Goal: Complete application form: Complete application form

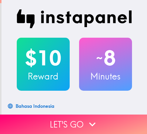
click at [78, 123] on button "Let's go" at bounding box center [73, 123] width 147 height 19
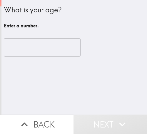
click at [43, 49] on input "number" at bounding box center [42, 47] width 77 height 18
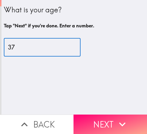
type input "37"
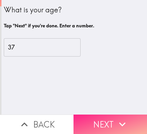
click at [116, 120] on icon "button" at bounding box center [122, 124] width 13 height 13
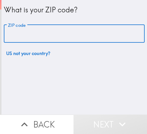
click at [59, 31] on input "ZIP code" at bounding box center [74, 34] width 141 height 18
paste input "32811"
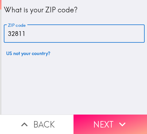
type input "32811"
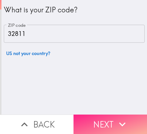
click at [122, 118] on icon "button" at bounding box center [122, 124] width 13 height 13
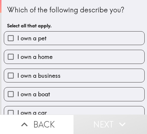
click at [29, 36] on span "I own a pet" at bounding box center [31, 38] width 29 height 8
click at [17, 36] on input "I own a pet" at bounding box center [10, 37] width 13 height 13
checkbox input "true"
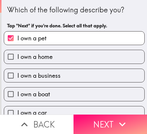
click at [51, 55] on span "I own a home" at bounding box center [34, 57] width 35 height 8
click at [17, 55] on input "I own a home" at bounding box center [10, 56] width 13 height 13
checkbox input "true"
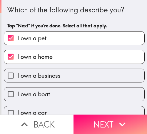
click at [54, 72] on span "I own a business" at bounding box center [38, 75] width 43 height 8
click at [17, 72] on input "I own a business" at bounding box center [10, 75] width 13 height 13
checkbox input "true"
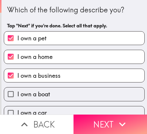
click at [66, 90] on label "I own a boat" at bounding box center [74, 93] width 140 height 13
click at [17, 90] on input "I own a boat" at bounding box center [10, 93] width 13 height 13
checkbox input "true"
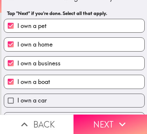
scroll to position [28, 0]
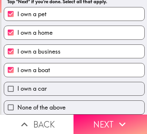
click at [78, 83] on label "I own a car" at bounding box center [74, 88] width 140 height 13
click at [17, 83] on input "I own a car" at bounding box center [10, 88] width 13 height 13
checkbox input "true"
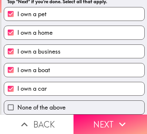
click at [101, 120] on button "Next" at bounding box center [109, 123] width 73 height 19
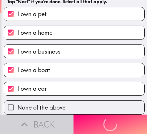
scroll to position [0, 0]
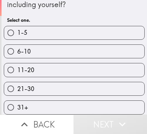
scroll to position [20, 0]
click at [80, 51] on label "6-10" at bounding box center [74, 51] width 140 height 13
click at [17, 51] on input "6-10" at bounding box center [10, 51] width 13 height 13
radio input "true"
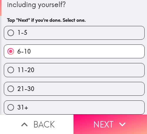
click at [39, 32] on label "1-5" at bounding box center [74, 32] width 140 height 13
click at [17, 32] on input "1-5" at bounding box center [10, 32] width 13 height 13
radio input "true"
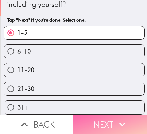
drag, startPoint x: 102, startPoint y: 122, endPoint x: 101, endPoint y: 133, distance: 11.5
click at [101, 122] on button "Next" at bounding box center [109, 123] width 73 height 19
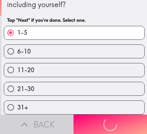
scroll to position [0, 0]
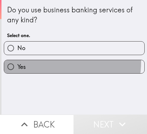
click at [52, 62] on label "Yes" at bounding box center [74, 66] width 140 height 13
click at [17, 62] on input "Yes" at bounding box center [10, 66] width 13 height 13
radio input "true"
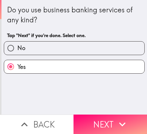
drag, startPoint x: 130, startPoint y: 119, endPoint x: 124, endPoint y: 127, distance: 9.5
click at [130, 119] on button "Next" at bounding box center [109, 123] width 73 height 19
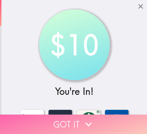
click at [102, 114] on button "Got it" at bounding box center [73, 123] width 147 height 19
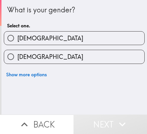
click at [45, 42] on label "[DEMOGRAPHIC_DATA]" at bounding box center [74, 37] width 140 height 13
click at [17, 42] on input "[DEMOGRAPHIC_DATA]" at bounding box center [10, 37] width 13 height 13
radio input "true"
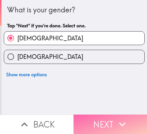
click at [120, 121] on icon "button" at bounding box center [122, 124] width 13 height 13
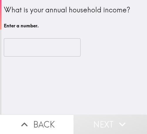
click at [22, 49] on input "number" at bounding box center [42, 47] width 77 height 18
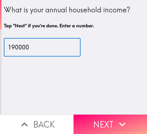
type input "190000"
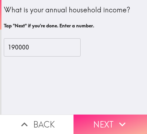
click at [113, 120] on button "Next" at bounding box center [109, 123] width 73 height 19
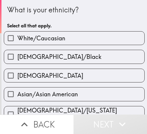
click at [104, 45] on div "[DEMOGRAPHIC_DATA]/Black" at bounding box center [71, 54] width 145 height 19
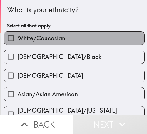
click at [77, 41] on label "White/Caucasian" at bounding box center [74, 37] width 140 height 13
click at [17, 41] on input "White/Caucasian" at bounding box center [10, 37] width 13 height 13
checkbox input "true"
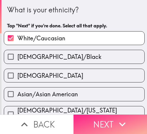
click at [111, 121] on button "Next" at bounding box center [109, 123] width 73 height 19
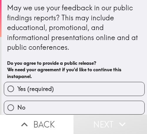
scroll to position [6, 0]
click at [89, 82] on label "Yes (required)" at bounding box center [74, 88] width 140 height 13
click at [17, 82] on input "Yes (required)" at bounding box center [10, 88] width 13 height 13
radio input "true"
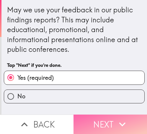
click at [112, 124] on button "Next" at bounding box center [109, 123] width 73 height 19
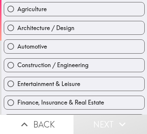
scroll to position [88, 0]
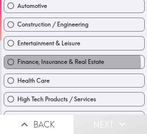
click at [51, 65] on span "Finance, Insurance & Real Estate" at bounding box center [60, 62] width 87 height 8
click at [17, 65] on input "Finance, Insurance & Real Estate" at bounding box center [10, 61] width 13 height 13
radio input "true"
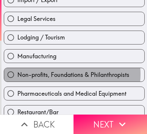
click at [61, 74] on span "Non-profits, Foundations & Philanthropists" at bounding box center [73, 75] width 112 height 8
click at [17, 74] on input "Non-profits, Foundations & Philanthropists" at bounding box center [10, 74] width 13 height 13
radio input "true"
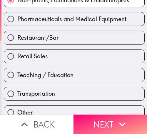
scroll to position [289, 0]
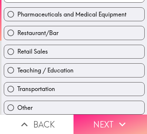
click at [110, 121] on button "Next" at bounding box center [109, 123] width 73 height 19
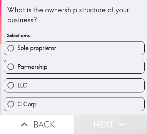
click at [66, 48] on label "Sole proprietor" at bounding box center [74, 47] width 140 height 13
click at [17, 48] on input "Sole proprietor" at bounding box center [10, 47] width 13 height 13
radio input "true"
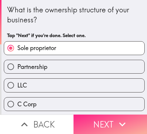
click at [103, 115] on button "Next" at bounding box center [109, 123] width 73 height 19
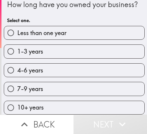
scroll to position [20, 0]
click at [57, 63] on div "4-6 years" at bounding box center [74, 70] width 141 height 14
click at [73, 50] on label "1-3 years" at bounding box center [74, 51] width 140 height 13
click at [17, 50] on input "1-3 years" at bounding box center [10, 51] width 13 height 13
radio input "true"
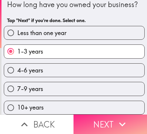
click at [105, 110] on div "10+ years" at bounding box center [74, 107] width 141 height 14
click at [111, 121] on button "Next" at bounding box center [109, 123] width 73 height 19
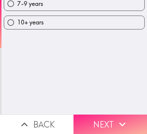
scroll to position [0, 0]
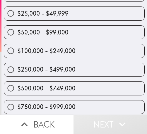
scroll to position [59, 0]
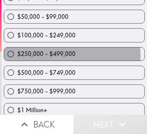
click at [35, 56] on span "$250,000 - $499,000" at bounding box center [46, 54] width 58 height 8
click at [17, 56] on input "$250,000 - $499,000" at bounding box center [10, 53] width 13 height 13
radio input "true"
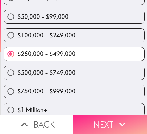
click at [116, 118] on icon "button" at bounding box center [122, 124] width 13 height 13
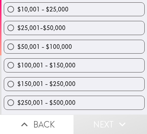
scroll to position [103, 0]
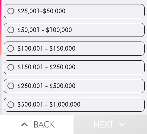
click at [71, 70] on span "$150,001 - $250,000" at bounding box center [46, 67] width 58 height 8
click at [17, 70] on input "$150,001 - $250,000" at bounding box center [10, 67] width 13 height 13
radio input "true"
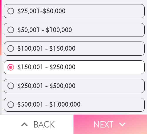
click at [110, 114] on button "Next" at bounding box center [109, 123] width 73 height 19
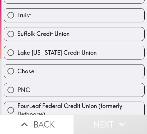
scroll to position [147, 0]
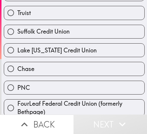
click at [49, 52] on span "Lake [US_STATE] Credit Union" at bounding box center [56, 50] width 79 height 8
click at [17, 52] on input "Lake [US_STATE] Credit Union" at bounding box center [10, 49] width 13 height 13
radio input "true"
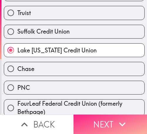
click at [112, 122] on button "Next" at bounding box center [109, 123] width 73 height 19
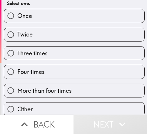
scroll to position [48, 0]
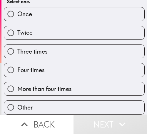
drag, startPoint x: 30, startPoint y: 66, endPoint x: 38, endPoint y: 71, distance: 9.5
click at [30, 66] on span "Four times" at bounding box center [30, 70] width 27 height 8
click at [17, 66] on input "Four times" at bounding box center [10, 69] width 13 height 13
radio input "true"
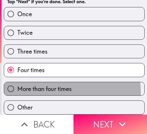
click at [65, 87] on span "More than four times" at bounding box center [44, 89] width 54 height 8
click at [17, 87] on input "More than four times" at bounding box center [10, 88] width 13 height 13
radio input "true"
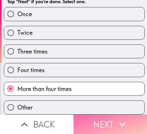
click at [105, 122] on button "Next" at bounding box center [109, 123] width 73 height 19
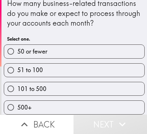
scroll to position [11, 0]
click at [65, 82] on label "101 to 500" at bounding box center [74, 88] width 140 height 13
click at [17, 82] on input "101 to 500" at bounding box center [10, 88] width 13 height 13
radio input "true"
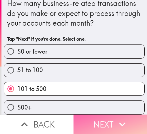
click at [108, 121] on button "Next" at bounding box center [109, 123] width 73 height 19
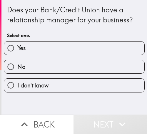
click at [91, 49] on label "Yes" at bounding box center [74, 47] width 140 height 13
click at [17, 49] on input "Yes" at bounding box center [10, 47] width 13 height 13
radio input "true"
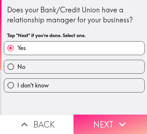
click at [110, 114] on button "Next" at bounding box center [109, 123] width 73 height 19
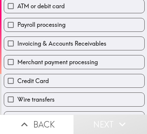
scroll to position [118, 0]
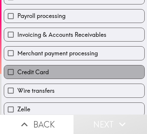
drag, startPoint x: 73, startPoint y: 77, endPoint x: 73, endPoint y: 70, distance: 6.5
click at [72, 77] on label "Credit Card" at bounding box center [74, 71] width 140 height 13
click at [17, 77] on input "Credit Card" at bounding box center [10, 71] width 13 height 13
checkbox input "true"
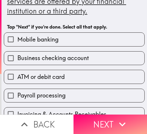
scroll to position [0, 0]
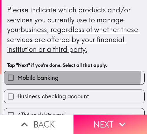
click at [61, 75] on label "Mobile banking" at bounding box center [74, 77] width 140 height 13
click at [17, 75] on input "Mobile banking" at bounding box center [10, 77] width 13 height 13
checkbox input "true"
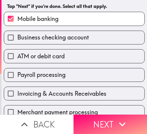
click at [67, 59] on label "ATM or debit card" at bounding box center [74, 55] width 140 height 13
click at [17, 59] on input "ATM or debit card" at bounding box center [10, 55] width 13 height 13
checkbox input "true"
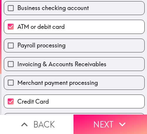
drag, startPoint x: 68, startPoint y: 63, endPoint x: 71, endPoint y: 59, distance: 5.5
click at [68, 63] on span "Invoicing & Accounts Receivables" at bounding box center [61, 64] width 89 height 8
click at [17, 63] on input "Invoicing & Accounts Receivables" at bounding box center [10, 63] width 13 height 13
checkbox input "true"
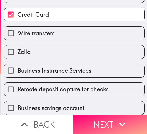
scroll to position [176, 0]
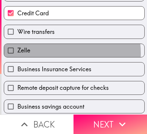
click at [62, 53] on label "Zelle" at bounding box center [74, 50] width 140 height 13
click at [17, 53] on input "Zelle" at bounding box center [10, 50] width 13 height 13
checkbox input "true"
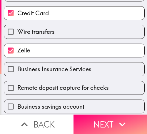
click at [59, 71] on span "Business Insurance Services" at bounding box center [54, 69] width 74 height 8
click at [17, 71] on input "Business Insurance Services" at bounding box center [10, 68] width 13 height 13
checkbox input "true"
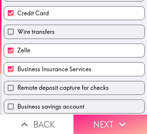
click at [111, 120] on button "Next" at bounding box center [109, 123] width 73 height 19
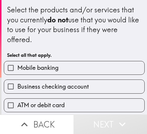
click at [76, 84] on span "Business checking account" at bounding box center [52, 86] width 71 height 8
click at [17, 84] on input "Business checking account" at bounding box center [10, 86] width 13 height 13
checkbox input "true"
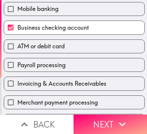
click at [61, 66] on span "Payroll processing" at bounding box center [41, 65] width 48 height 8
click at [17, 66] on input "Payroll processing" at bounding box center [10, 64] width 13 height 13
checkbox input "true"
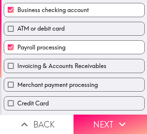
scroll to position [118, 0]
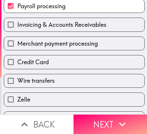
click at [48, 44] on span "Merchant payment processing" at bounding box center [57, 43] width 80 height 8
click at [17, 44] on input "Merchant payment processing" at bounding box center [10, 43] width 13 height 13
checkbox input "true"
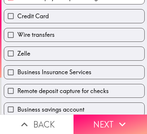
scroll to position [176, 0]
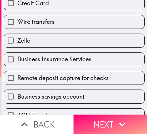
click at [55, 81] on span "Remote deposit capture for checks" at bounding box center [62, 78] width 91 height 8
click at [17, 81] on input "Remote deposit capture for checks" at bounding box center [10, 77] width 13 height 13
checkbox input "true"
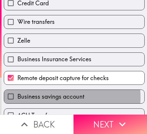
click at [57, 97] on span "Business savings account" at bounding box center [50, 96] width 67 height 8
click at [17, 97] on input "Business savings account" at bounding box center [10, 96] width 13 height 13
checkbox input "true"
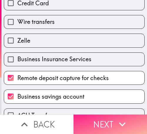
click at [116, 121] on icon "button" at bounding box center [122, 124] width 13 height 13
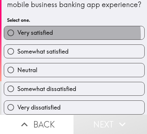
click at [66, 31] on label "Very satisfied" at bounding box center [74, 32] width 140 height 13
click at [17, 31] on input "Very satisfied" at bounding box center [10, 32] width 13 height 13
radio input "true"
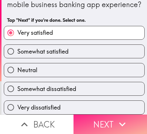
drag, startPoint x: 96, startPoint y: 118, endPoint x: 99, endPoint y: 115, distance: 4.2
click at [96, 118] on button "Next" at bounding box center [109, 123] width 73 height 19
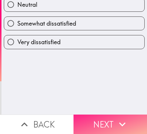
scroll to position [0, 0]
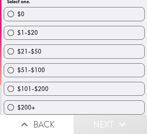
scroll to position [78, 0]
click at [61, 63] on label "$51-$100" at bounding box center [74, 69] width 140 height 13
click at [17, 63] on input "$51-$100" at bounding box center [10, 69] width 13 height 13
radio input "true"
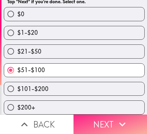
click at [118, 122] on icon "button" at bounding box center [122, 124] width 13 height 13
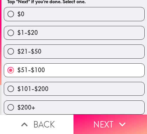
scroll to position [0, 0]
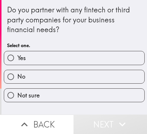
click at [74, 59] on label "Yes" at bounding box center [74, 57] width 140 height 13
click at [17, 59] on input "Yes" at bounding box center [10, 57] width 13 height 13
radio input "true"
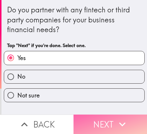
click at [124, 118] on icon "button" at bounding box center [122, 124] width 13 height 13
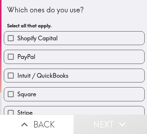
click at [77, 42] on label "Shopify Capital" at bounding box center [74, 37] width 140 height 13
click at [17, 42] on input "Shopify Capital" at bounding box center [10, 37] width 13 height 13
checkbox input "true"
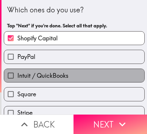
click at [84, 71] on label "Intuit / QuickBooks" at bounding box center [74, 75] width 140 height 13
click at [17, 71] on input "Intuit / QuickBooks" at bounding box center [10, 75] width 13 height 13
checkbox input "true"
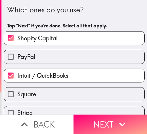
click at [77, 93] on label "Square" at bounding box center [74, 93] width 140 height 13
click at [17, 93] on input "Square" at bounding box center [10, 93] width 13 height 13
checkbox input "true"
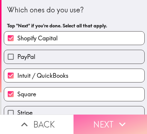
click at [117, 121] on icon "button" at bounding box center [122, 124] width 13 height 13
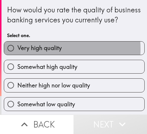
click at [40, 52] on span "Very high quality" at bounding box center [39, 48] width 44 height 8
click at [17, 55] on input "Very high quality" at bounding box center [10, 47] width 13 height 13
radio input "true"
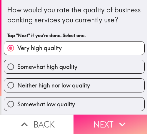
click at [105, 120] on button "Next" at bounding box center [109, 123] width 73 height 19
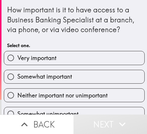
click at [85, 61] on label "Very important" at bounding box center [74, 57] width 140 height 13
click at [17, 61] on input "Very important" at bounding box center [10, 57] width 13 height 13
radio input "true"
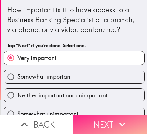
click at [123, 120] on icon "button" at bounding box center [122, 124] width 13 height 13
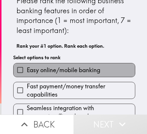
click at [90, 68] on span "Easy online/mobile banking" at bounding box center [63, 70] width 73 height 8
click at [27, 68] on input "Easy online/mobile banking" at bounding box center [20, 69] width 13 height 13
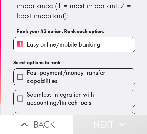
scroll to position [68, 0]
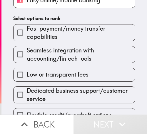
click at [87, 63] on div "Low or transparent fees" at bounding box center [72, 72] width 127 height 19
click at [81, 83] on div "Dedicated business support/customer service" at bounding box center [72, 92] width 127 height 22
click at [78, 96] on span "Dedicated business support/customer service" at bounding box center [81, 94] width 108 height 16
click at [27, 96] on input "Dedicated business support/customer service" at bounding box center [20, 94] width 13 height 13
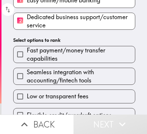
click at [72, 78] on span "Seamless integration with accounting/fintech tools" at bounding box center [81, 76] width 108 height 16
click at [27, 78] on input "Seamless integration with accounting/fintech tools" at bounding box center [20, 75] width 13 height 13
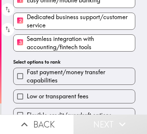
drag, startPoint x: 85, startPoint y: 67, endPoint x: 86, endPoint y: 71, distance: 4.4
click at [85, 67] on div "Fast payment/money transfer capabilities" at bounding box center [72, 74] width 127 height 22
click at [80, 97] on span "Low or transparent fees" at bounding box center [58, 96] width 62 height 8
click at [27, 97] on input "Low or transparent fees" at bounding box center [20, 96] width 13 height 13
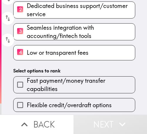
scroll to position [100, 0]
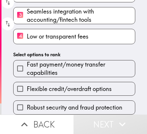
click at [81, 85] on span "Flexible credit/overdraft options" at bounding box center [69, 89] width 85 height 8
click at [27, 82] on input "Flexible credit/overdraft options" at bounding box center [20, 88] width 13 height 13
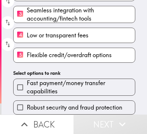
drag, startPoint x: 74, startPoint y: 103, endPoint x: 73, endPoint y: 97, distance: 5.7
click at [74, 103] on span "Robust security and fraud protection" at bounding box center [74, 107] width 95 height 8
click at [27, 103] on input "Robust security and fraud protection" at bounding box center [20, 106] width 13 height 13
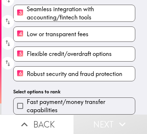
scroll to position [102, 0]
click at [61, 98] on span "Fast payment/money transfer capabilities" at bounding box center [81, 106] width 108 height 16
click at [27, 99] on input "Fast payment/money transfer capabilities" at bounding box center [20, 105] width 13 height 13
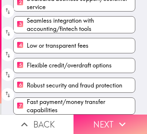
click at [103, 118] on button "Next" at bounding box center [109, 123] width 73 height 19
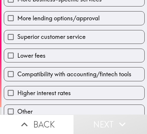
scroll to position [105, 0]
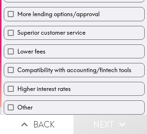
click at [72, 45] on label "Lower fees" at bounding box center [74, 51] width 140 height 13
click at [17, 45] on input "Lower fees" at bounding box center [10, 51] width 13 height 13
checkbox input "true"
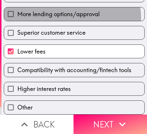
click at [70, 14] on span "More lending options/approval" at bounding box center [58, 14] width 82 height 8
click at [17, 14] on input "More lending options/approval" at bounding box center [10, 13] width 13 height 13
checkbox input "true"
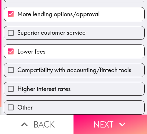
click at [70, 72] on div "Better online/mobile banking tools More business-specific services More lending…" at bounding box center [71, 39] width 145 height 149
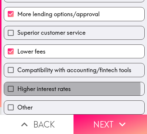
click at [39, 85] on span "Higher interest rates" at bounding box center [43, 89] width 53 height 8
click at [17, 84] on input "Higher interest rates" at bounding box center [10, 88] width 13 height 13
checkbox input "true"
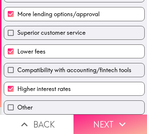
click at [121, 121] on icon "button" at bounding box center [122, 124] width 13 height 13
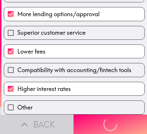
scroll to position [102, 0]
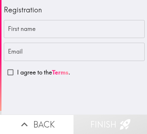
click at [48, 32] on input "First name" at bounding box center [74, 29] width 141 height 18
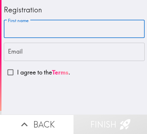
paste input "[PERSON_NAME]"
type input "[PERSON_NAME]"
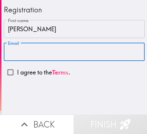
click at [36, 56] on input "Email" at bounding box center [74, 52] width 141 height 18
paste input "[EMAIL_ADDRESS][DOMAIN_NAME]"
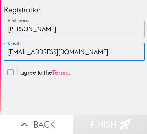
type input "[EMAIL_ADDRESS][DOMAIN_NAME]"
click at [14, 73] on input "I agree to the Terms ." at bounding box center [10, 72] width 13 height 13
checkbox input "true"
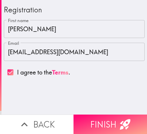
click at [90, 116] on button "Finish" at bounding box center [109, 123] width 73 height 19
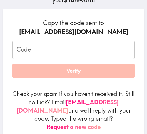
scroll to position [88, 0]
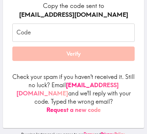
click at [58, 29] on input "Code" at bounding box center [73, 33] width 122 height 18
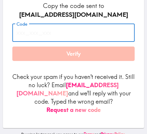
paste input "ddF_HFj_MKr"
type input "ddF_HFj_MKr"
click at [65, 49] on button "Verify" at bounding box center [73, 53] width 122 height 15
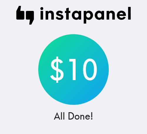
scroll to position [0, 0]
